Goal: Transaction & Acquisition: Subscribe to service/newsletter

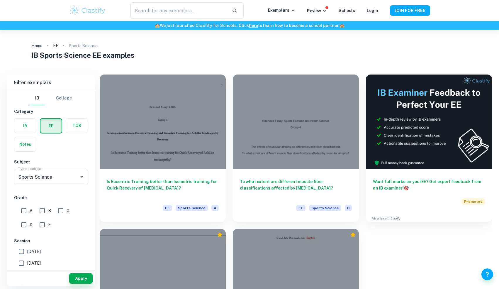
click at [202, 47] on ol "Home EE Sports Science" at bounding box center [249, 46] width 437 height 8
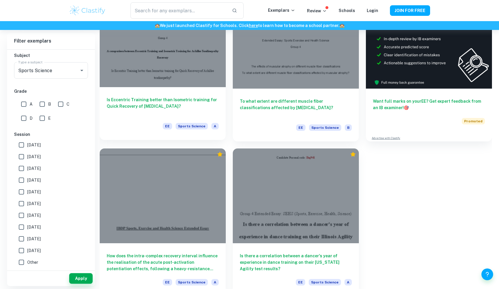
scroll to position [87, 0]
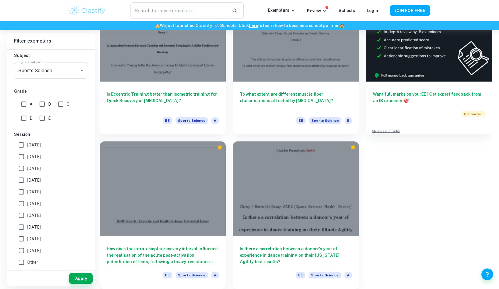
click at [22, 101] on input "A" at bounding box center [24, 104] width 12 height 12
checkbox input "true"
click at [24, 146] on input "[DATE]" at bounding box center [22, 145] width 12 height 12
checkbox input "true"
click at [79, 277] on button "Apply" at bounding box center [80, 278] width 23 height 11
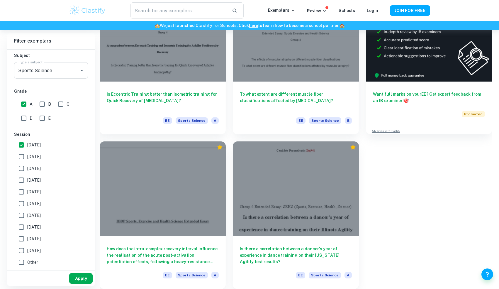
scroll to position [30, 0]
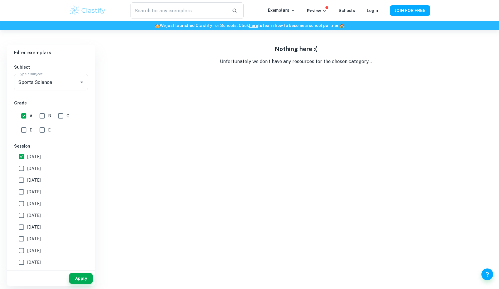
click at [19, 168] on input "[DATE]" at bounding box center [22, 169] width 12 height 12
checkbox input "true"
click at [85, 284] on div "Apply" at bounding box center [51, 278] width 88 height 15
click at [83, 278] on button "Apply" at bounding box center [80, 278] width 23 height 11
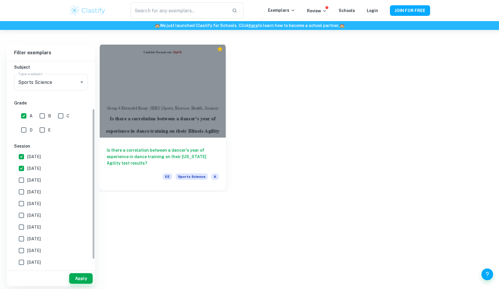
click at [171, 112] on div at bounding box center [163, 90] width 126 height 94
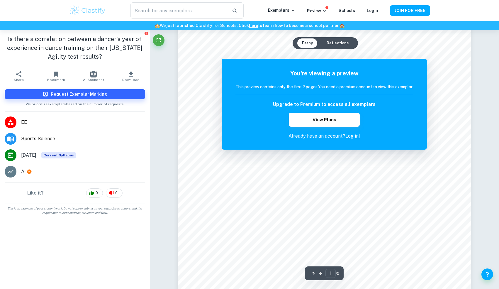
scroll to position [50, 0]
click at [322, 87] on h6 "This preview contains only the first 2 pages. You need a premium account to vie…" at bounding box center [325, 87] width 178 height 6
click at [346, 85] on h6 "This preview contains only the first 2 pages. You need a premium account to vie…" at bounding box center [325, 87] width 178 height 6
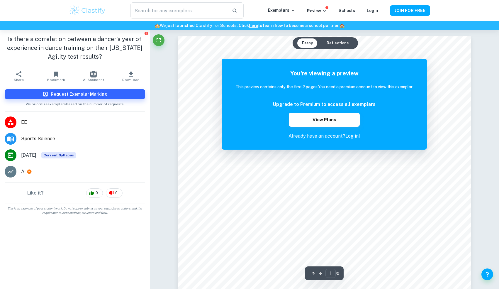
click at [368, 64] on div "You're viewing a preview This preview contains only the first 2 pages. You need…" at bounding box center [324, 104] width 205 height 91
click at [341, 47] on button "Reflections" at bounding box center [337, 42] width 31 height 9
click at [312, 42] on button "Essay" at bounding box center [307, 42] width 20 height 9
click at [339, 120] on button "View Plans" at bounding box center [324, 120] width 71 height 14
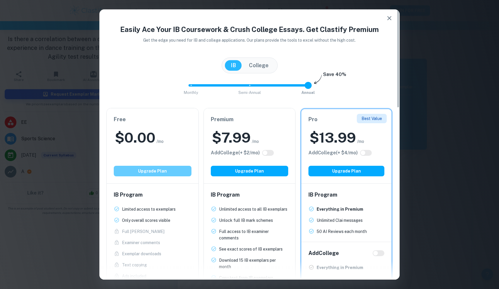
click at [164, 174] on button "Upgrade Plan" at bounding box center [153, 171] width 78 height 11
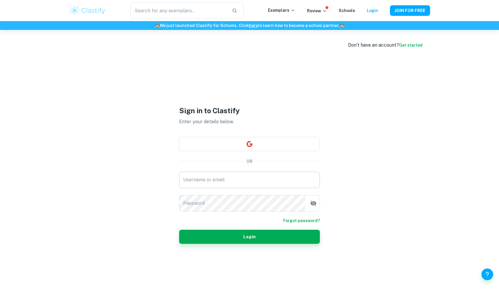
click at [226, 176] on input "Username or email" at bounding box center [249, 180] width 141 height 16
type input "[EMAIL_ADDRESS][PERSON_NAME][DOMAIN_NAME]"
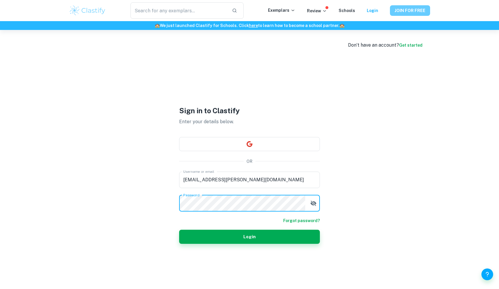
click at [406, 9] on button "JOIN FOR FREE" at bounding box center [410, 10] width 40 height 11
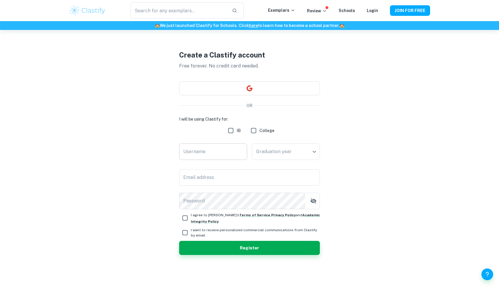
scroll to position [30, 0]
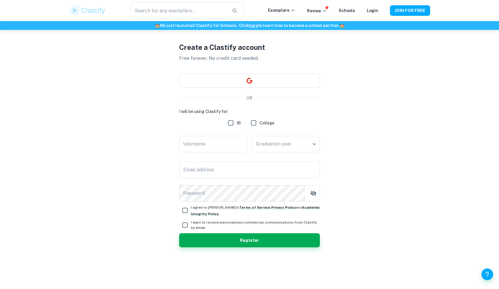
click at [231, 123] on input "IB" at bounding box center [231, 123] width 12 height 12
checkbox input "true"
click at [216, 143] on input "Username" at bounding box center [213, 144] width 68 height 16
click at [222, 147] on input "Username" at bounding box center [213, 144] width 68 height 16
click at [217, 148] on input "Username" at bounding box center [213, 144] width 68 height 16
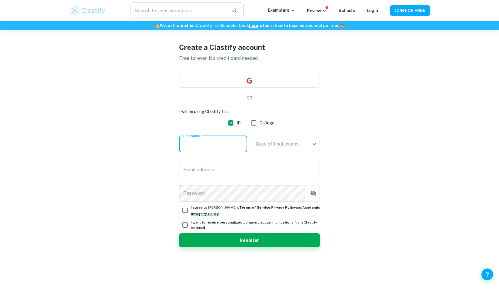
click at [217, 148] on input "Username" at bounding box center [213, 144] width 68 height 16
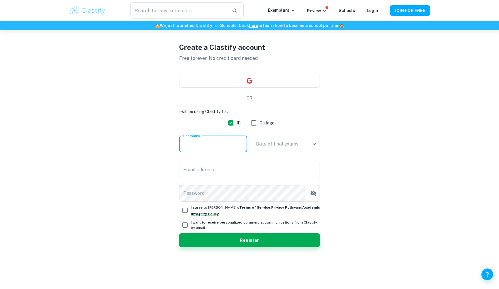
click at [217, 148] on input "Username" at bounding box center [213, 144] width 68 height 16
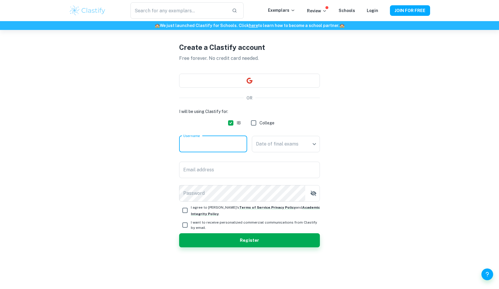
click at [217, 148] on input "Username" at bounding box center [213, 144] width 68 height 16
click at [226, 170] on input "Email address" at bounding box center [249, 170] width 141 height 16
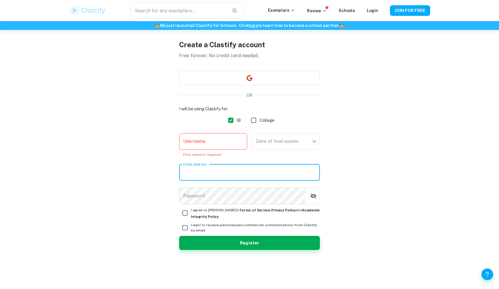
type input "[EMAIL_ADDRESS][PERSON_NAME][DOMAIN_NAME]"
click at [291, 133] on body "​ Exemplars Review Schools Login JOIN FOR FREE 🏫 We just launched Clastify for …" at bounding box center [249, 144] width 499 height 289
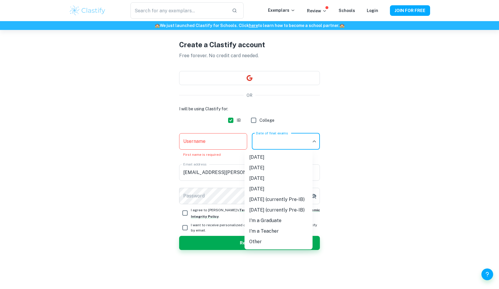
click at [283, 179] on li "[DATE]" at bounding box center [279, 178] width 68 height 11
type input "M26"
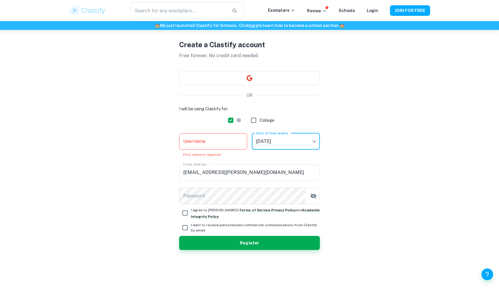
click at [284, 146] on body "​ Exemplars Review Schools Login JOIN FOR FREE 🏫 We just launched Clastify for …" at bounding box center [249, 144] width 499 height 289
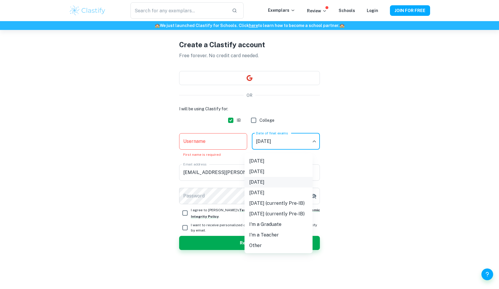
scroll to position [25, 0]
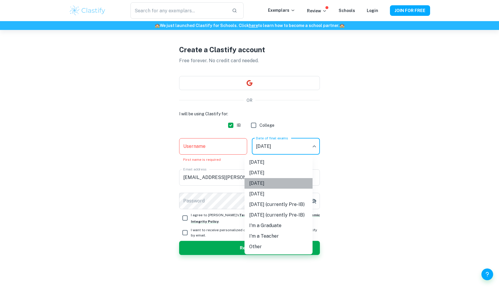
click at [286, 185] on li "[DATE]" at bounding box center [279, 183] width 68 height 11
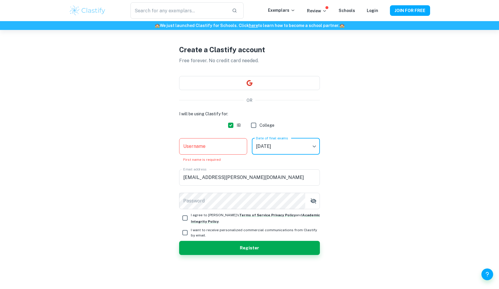
click at [231, 150] on input "Username" at bounding box center [213, 146] width 68 height 16
click at [211, 151] on input "Username" at bounding box center [213, 146] width 68 height 16
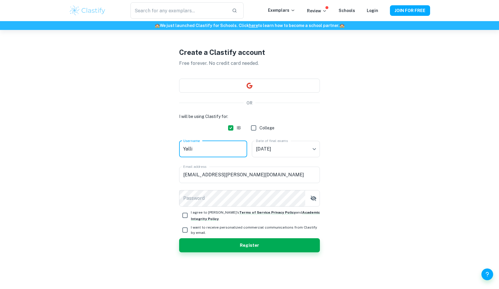
click at [216, 207] on div "I will be using Clastify for: IB College Username Yalli Username Date of final …" at bounding box center [249, 182] width 141 height 139
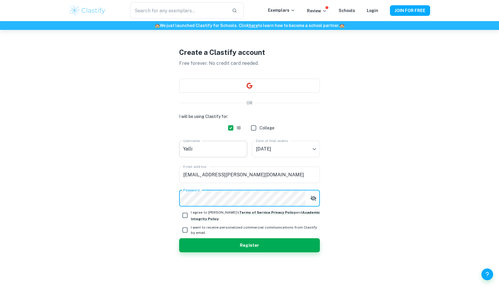
click at [187, 149] on input "Yalli" at bounding box center [213, 149] width 68 height 16
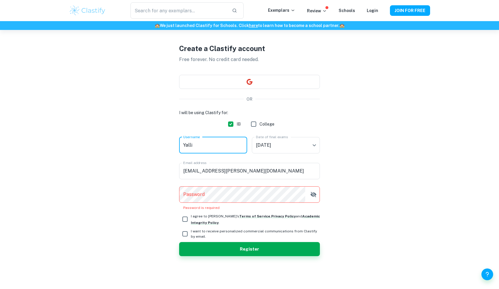
click at [187, 149] on input "Yalli" at bounding box center [213, 145] width 68 height 16
type input "[PERSON_NAME]"
click at [264, 171] on input "[EMAIL_ADDRESS][PERSON_NAME][DOMAIN_NAME]" at bounding box center [249, 171] width 141 height 16
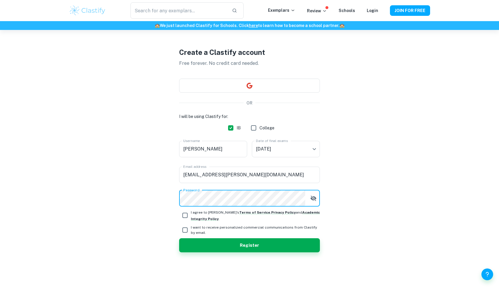
click at [182, 215] on input "I agree to [PERSON_NAME]'s Terms of Service , Privacy Policy and Academic Integ…" at bounding box center [185, 215] width 12 height 12
checkbox input "true"
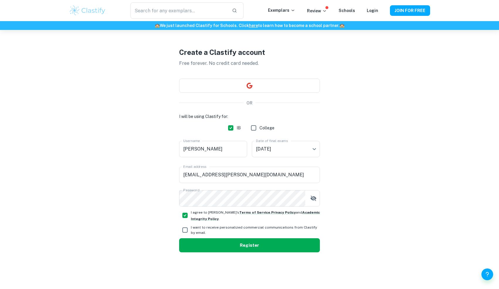
click at [263, 243] on button "Register" at bounding box center [249, 245] width 141 height 14
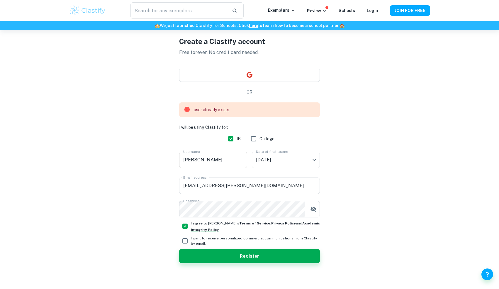
click at [207, 160] on input "[PERSON_NAME]" at bounding box center [213, 160] width 68 height 16
click at [190, 160] on input "[PERSON_NAME]" at bounding box center [213, 160] width 68 height 16
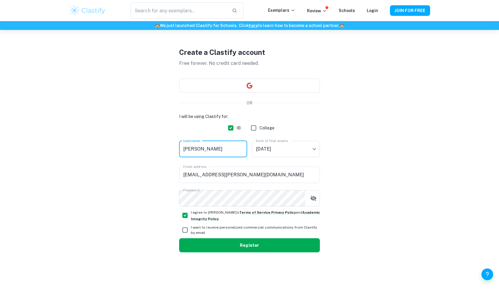
type input "[PERSON_NAME]"
click at [260, 243] on button "Register" at bounding box center [249, 245] width 141 height 14
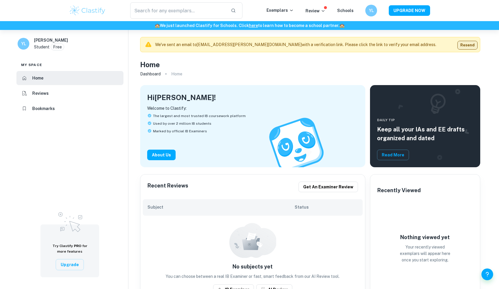
click at [474, 48] on button "Resend" at bounding box center [468, 45] width 20 height 9
click at [471, 45] on button "Resend" at bounding box center [468, 45] width 20 height 9
click at [393, 156] on button "Read More" at bounding box center [393, 154] width 32 height 11
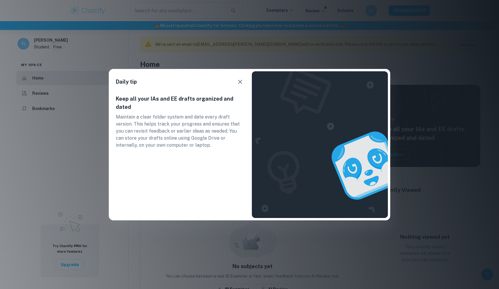
click at [241, 82] on icon "button" at bounding box center [240, 82] width 4 height 4
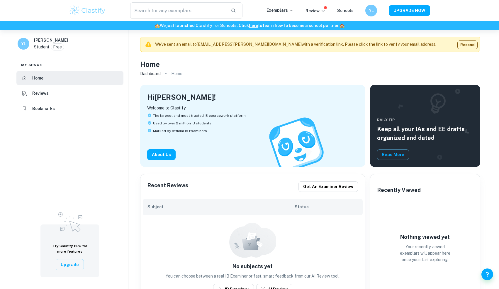
click at [58, 47] on p "Free" at bounding box center [57, 47] width 9 height 6
click at [57, 91] on li "Reviews" at bounding box center [69, 93] width 107 height 14
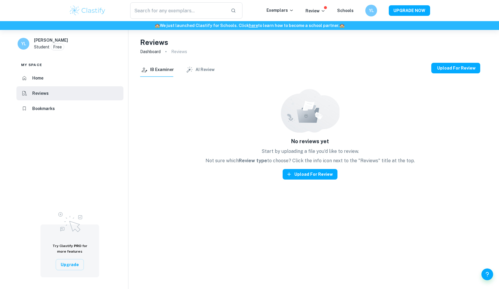
click at [62, 106] on li "Bookmarks" at bounding box center [69, 109] width 107 height 14
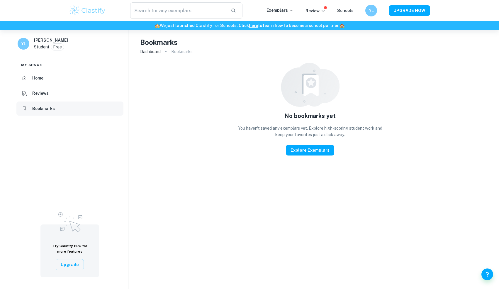
click at [57, 106] on li "Bookmarks" at bounding box center [69, 109] width 107 height 14
click at [60, 98] on li "Reviews" at bounding box center [69, 93] width 107 height 14
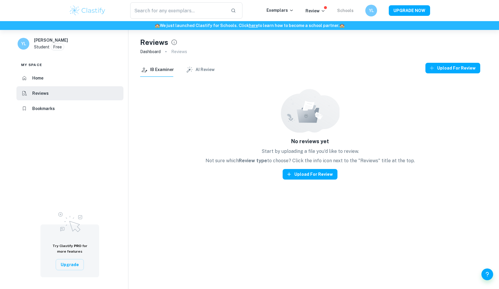
click at [344, 12] on link "Schools" at bounding box center [345, 10] width 16 height 5
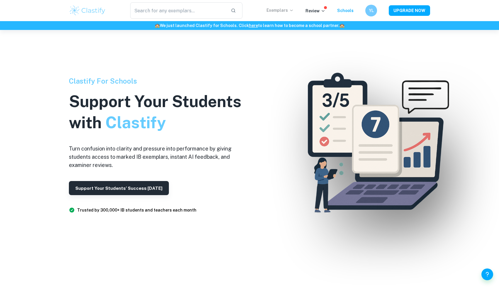
click at [284, 9] on p "Exemplars" at bounding box center [280, 10] width 27 height 6
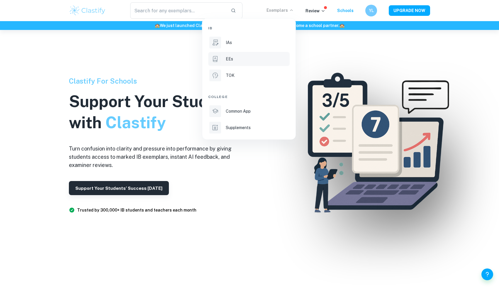
click at [256, 58] on div "EEs" at bounding box center [257, 59] width 63 height 6
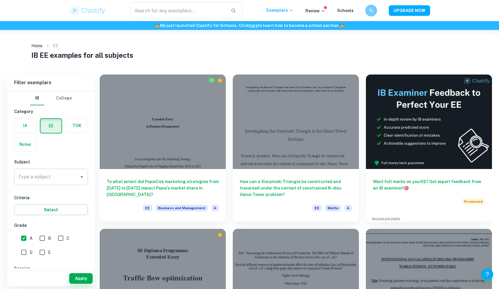
click at [54, 173] on input "Type a subject" at bounding box center [47, 176] width 60 height 11
click at [56, 205] on li "Sports Science" at bounding box center [51, 207] width 74 height 11
type input "Sports Science"
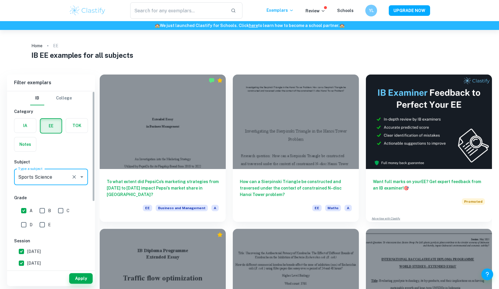
scroll to position [42, 0]
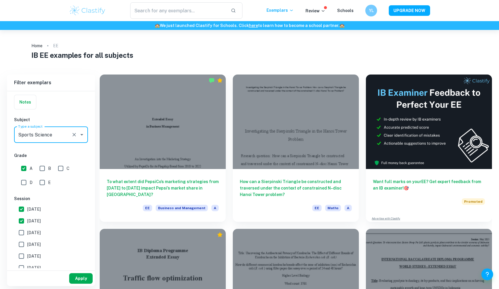
click at [87, 280] on button "Apply" at bounding box center [80, 278] width 23 height 11
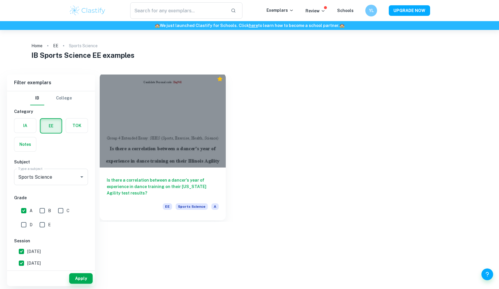
click at [154, 114] on div at bounding box center [163, 120] width 126 height 94
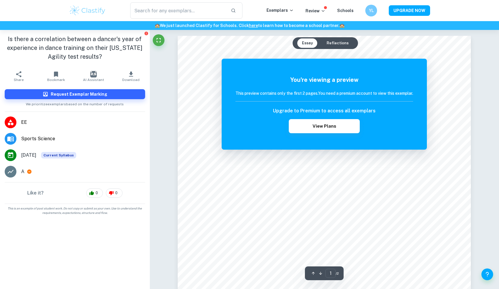
scroll to position [25, 0]
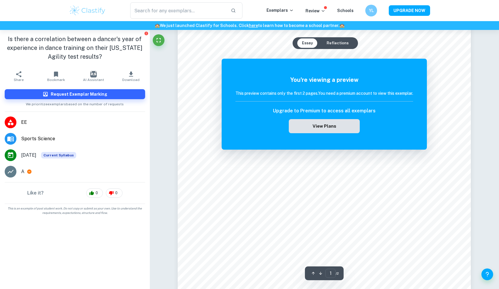
click at [329, 125] on button "View Plans" at bounding box center [324, 126] width 71 height 14
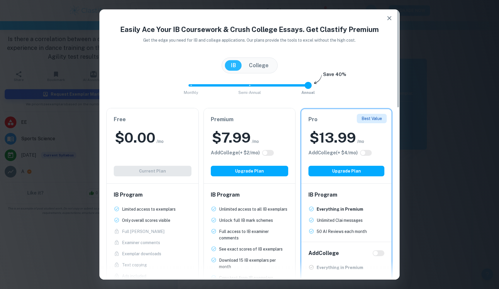
click at [171, 164] on div "Free $ 0.00 /mo Add College (+ $ 2 /mo) Current Plan" at bounding box center [153, 145] width 92 height 75
click at [170, 169] on div "Free $ 0.00 /mo Add College (+ $ 2 /mo) Current Plan" at bounding box center [153, 145] width 92 height 75
click at [257, 62] on button "College" at bounding box center [258, 65] width 31 height 11
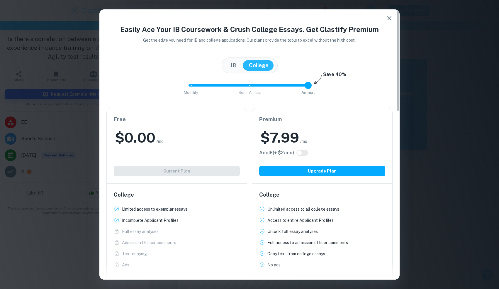
click at [232, 65] on button "IB" at bounding box center [233, 65] width 17 height 11
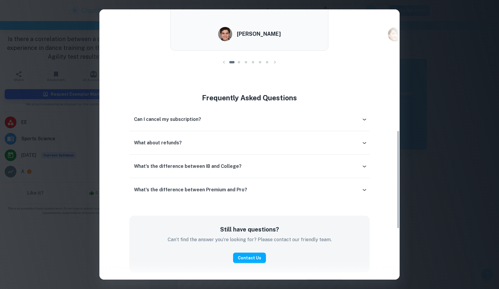
scroll to position [0, 0]
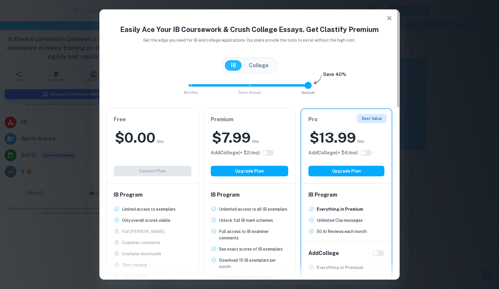
click at [364, 153] on input "checkbox" at bounding box center [363, 152] width 14 height 5
checkbox input "true"
click at [368, 153] on input "checkbox" at bounding box center [369, 152] width 14 height 5
checkbox input "false"
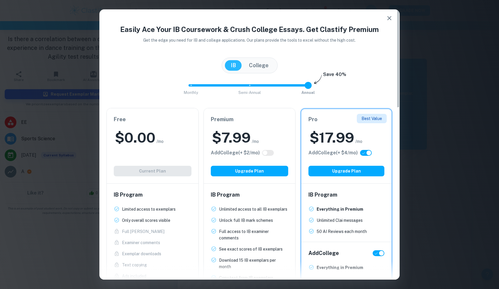
checkbox input "false"
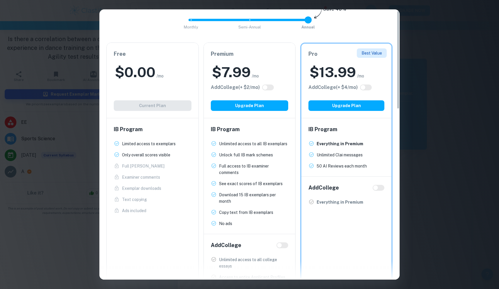
scroll to position [4, 0]
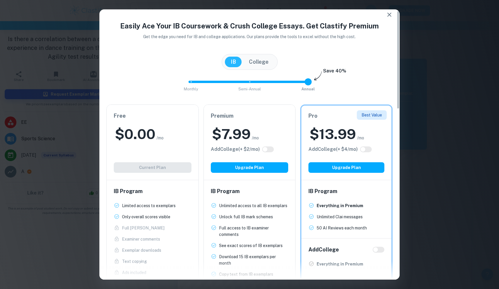
click at [388, 13] on icon "button" at bounding box center [389, 14] width 7 height 7
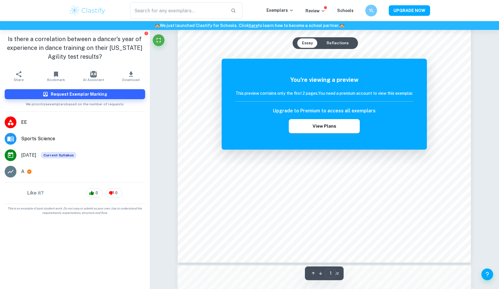
scroll to position [122, 0]
